Goal: Information Seeking & Learning: Find specific fact

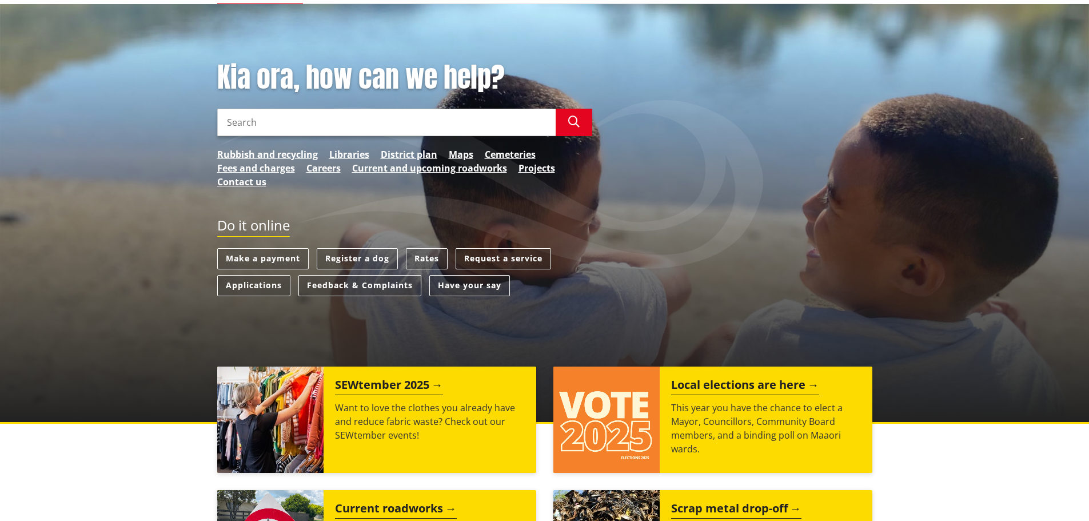
scroll to position [57, 0]
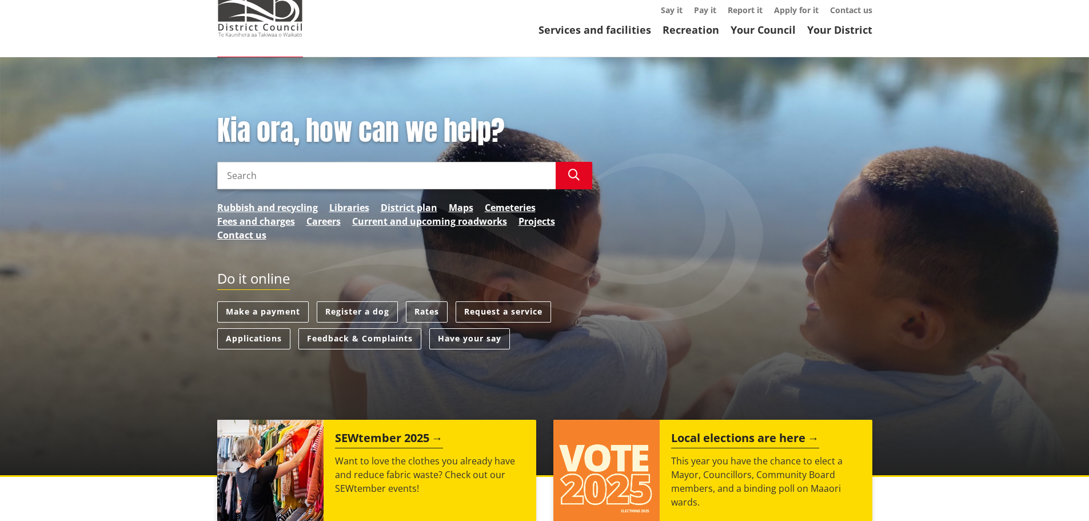
click at [296, 169] on input "Search" at bounding box center [386, 175] width 338 height 27
type input "infrastructure guideline"
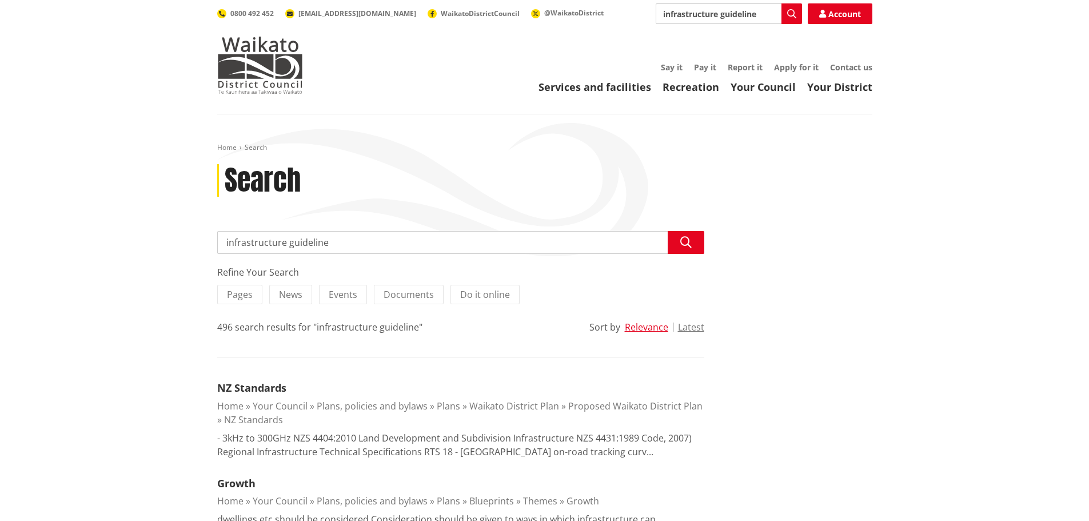
drag, startPoint x: 329, startPoint y: 241, endPoint x: 359, endPoint y: 245, distance: 30.6
click at [330, 241] on input "infrastructure guideline" at bounding box center [460, 242] width 487 height 23
drag, startPoint x: 269, startPoint y: 233, endPoint x: 197, endPoint y: 231, distance: 71.5
type input "stormwater"
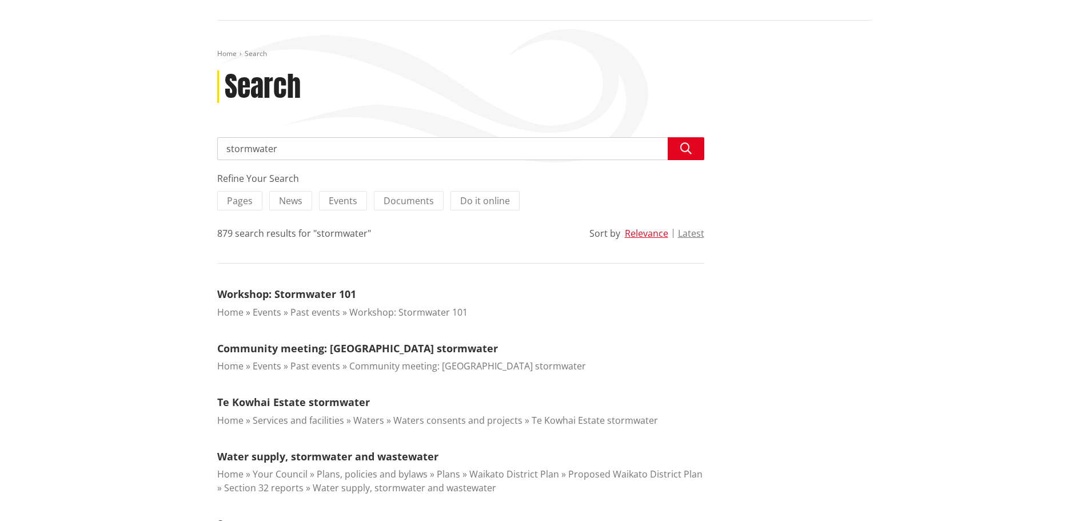
scroll to position [114, 0]
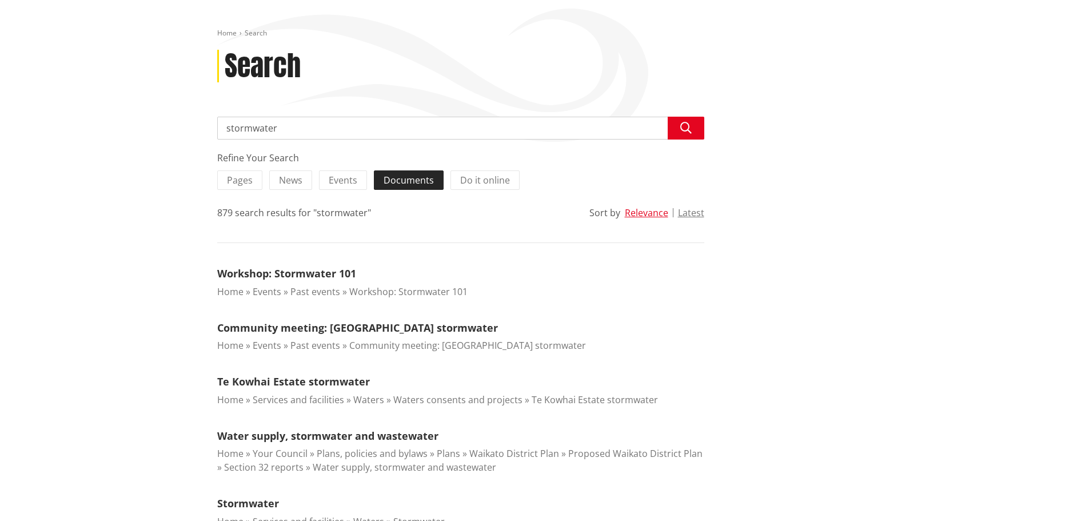
click at [416, 186] on span "Documents" at bounding box center [409, 180] width 50 height 13
click at [0, 0] on input "Documents" at bounding box center [0, 0] width 0 height 0
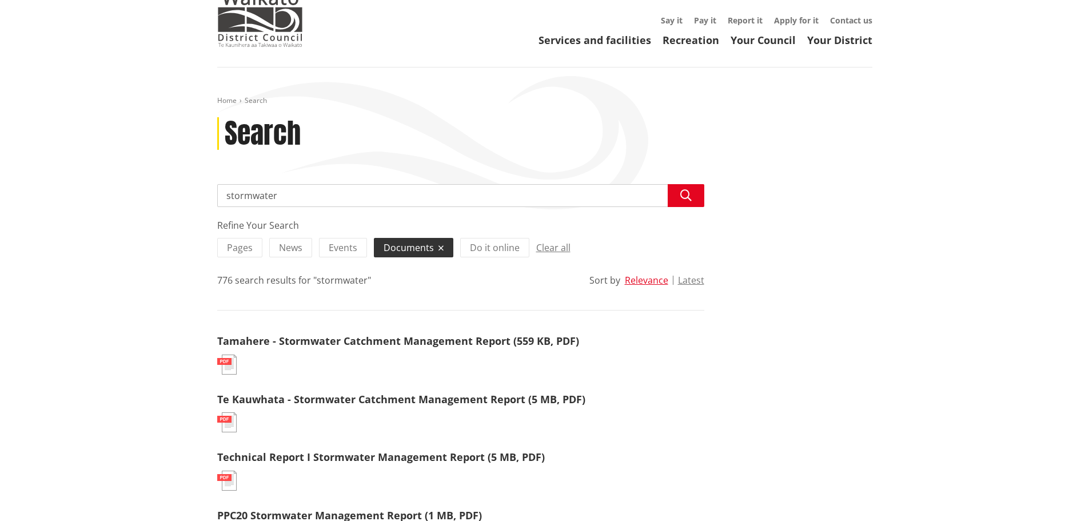
scroll to position [18, 0]
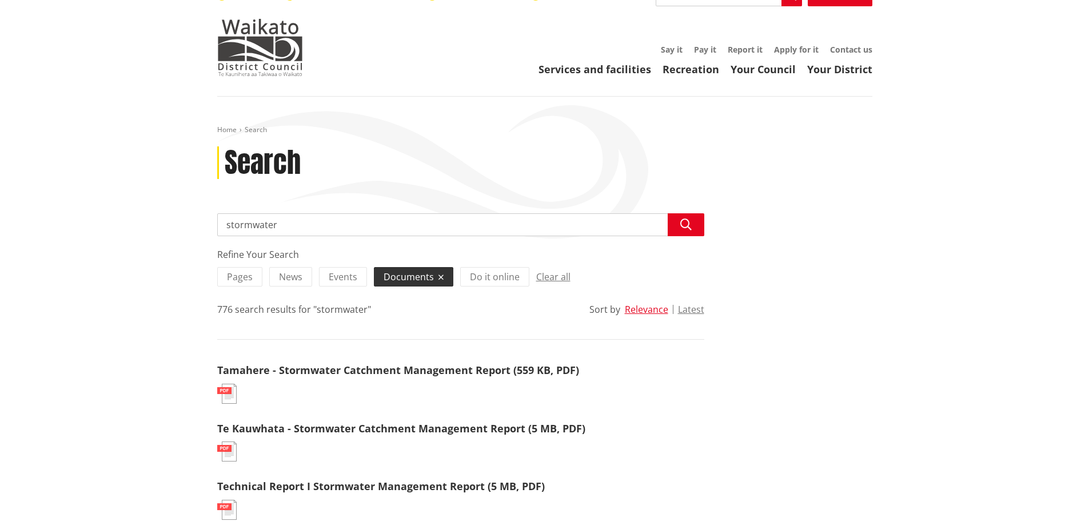
click at [537, 225] on input "stormwater" at bounding box center [460, 224] width 487 height 23
